Goal: Task Accomplishment & Management: Manage account settings

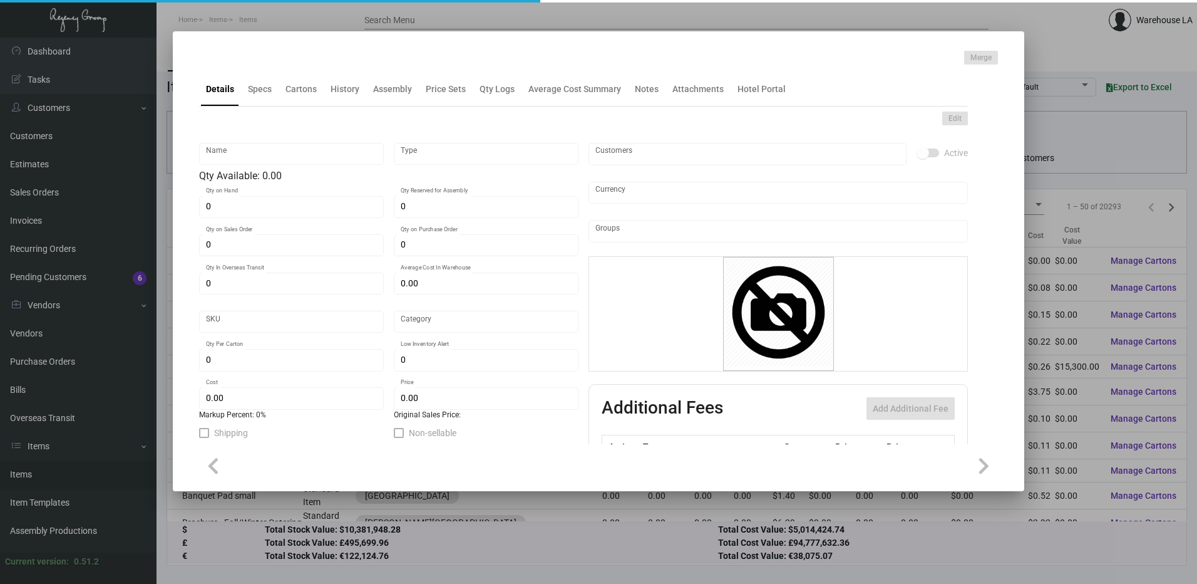
type input "Keys Palm Spring"
type input "Inventory"
type input "20,000"
type input "22,000"
type input "$ 0.00"
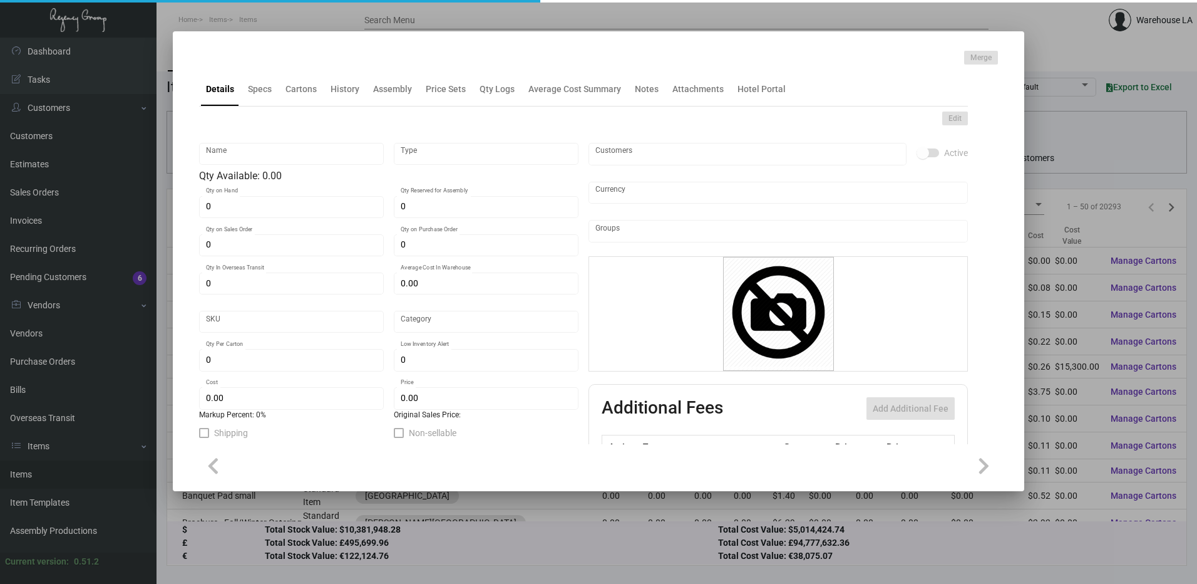
type input "2846"
type input "Standard"
type input "1,000"
type input "$ 0.0676"
type input "$ 0.089"
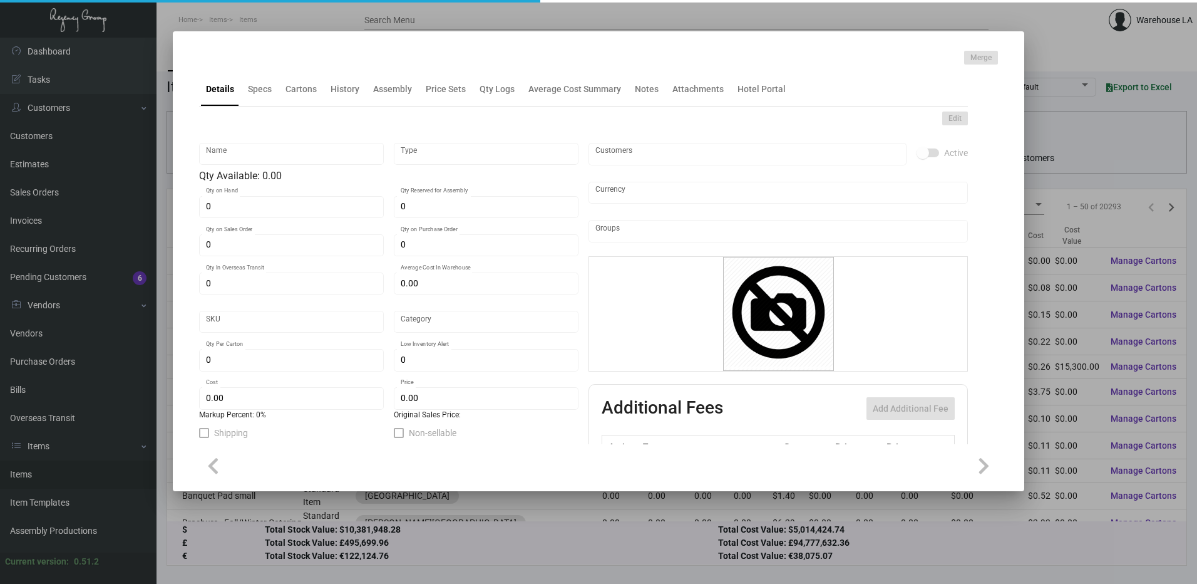
type textarea "Keys cards: Size 2-1/8x3-3/8 #30 mill white laminated plastic printing 2/1 blee…"
checkbox input "true"
type input "United States Dollar $"
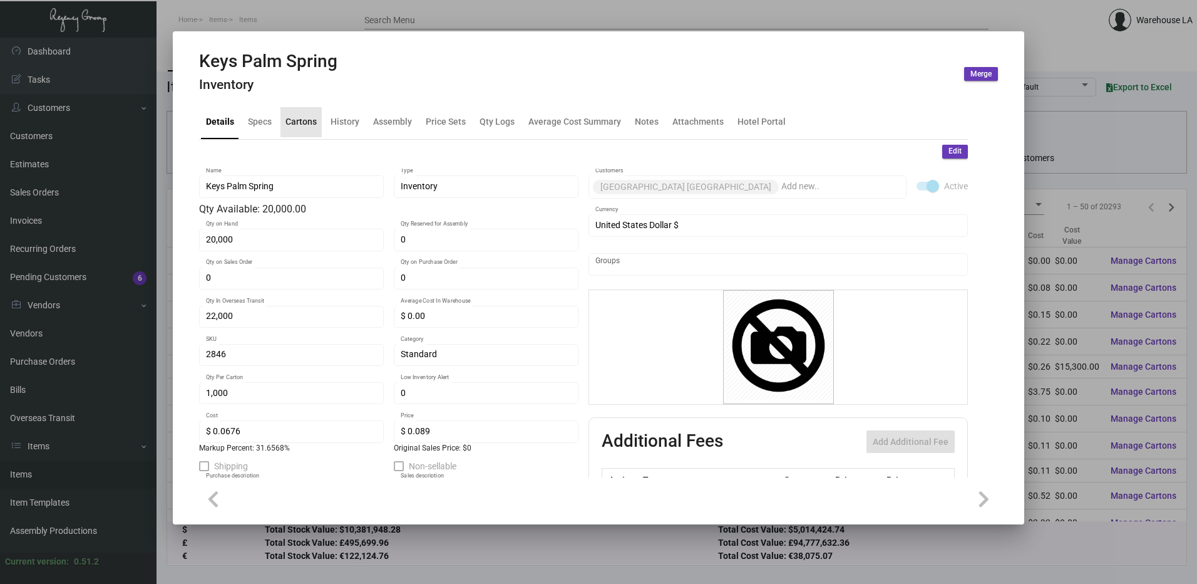
click at [287, 127] on div "Cartons" at bounding box center [301, 121] width 31 height 13
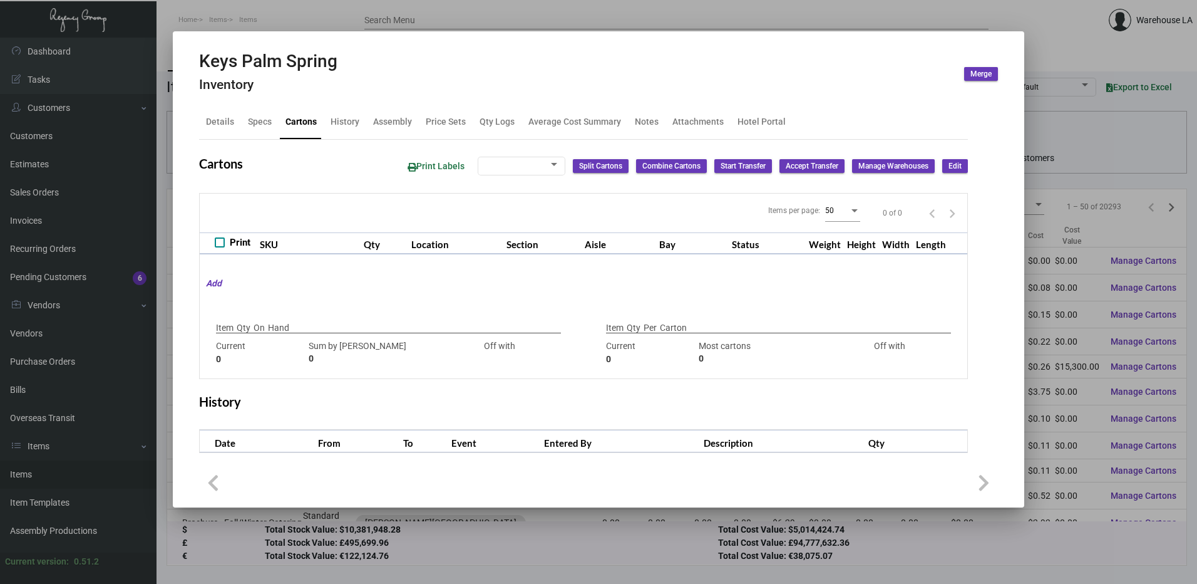
type input "20,000"
type input "20000"
type input "0"
type input "1,000"
type input "1000"
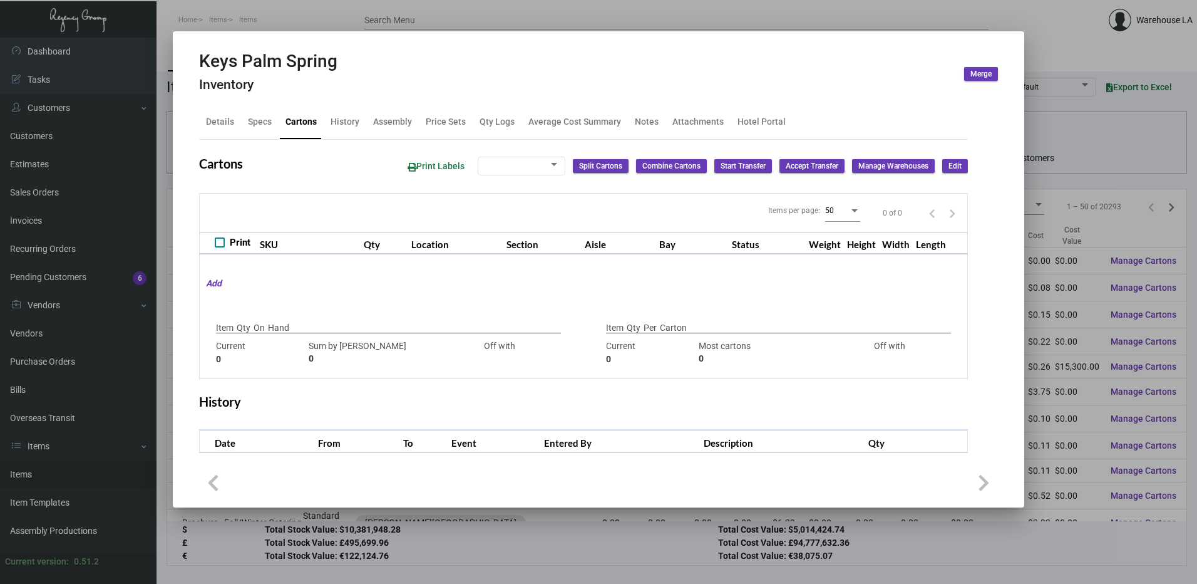
type input "0"
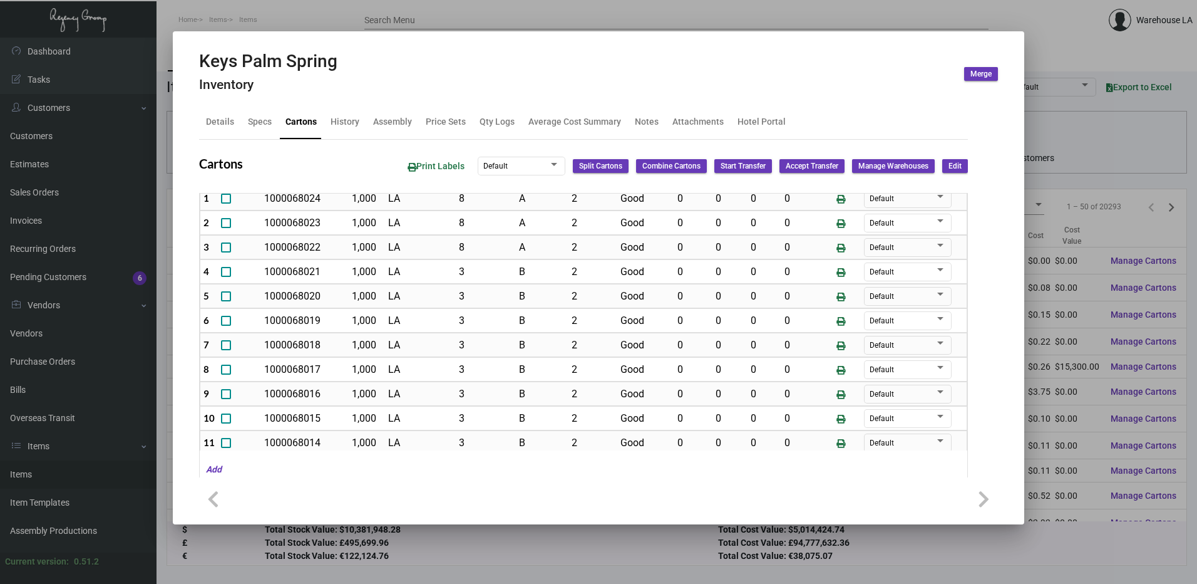
scroll to position [59, 0]
